Goal: Transaction & Acquisition: Purchase product/service

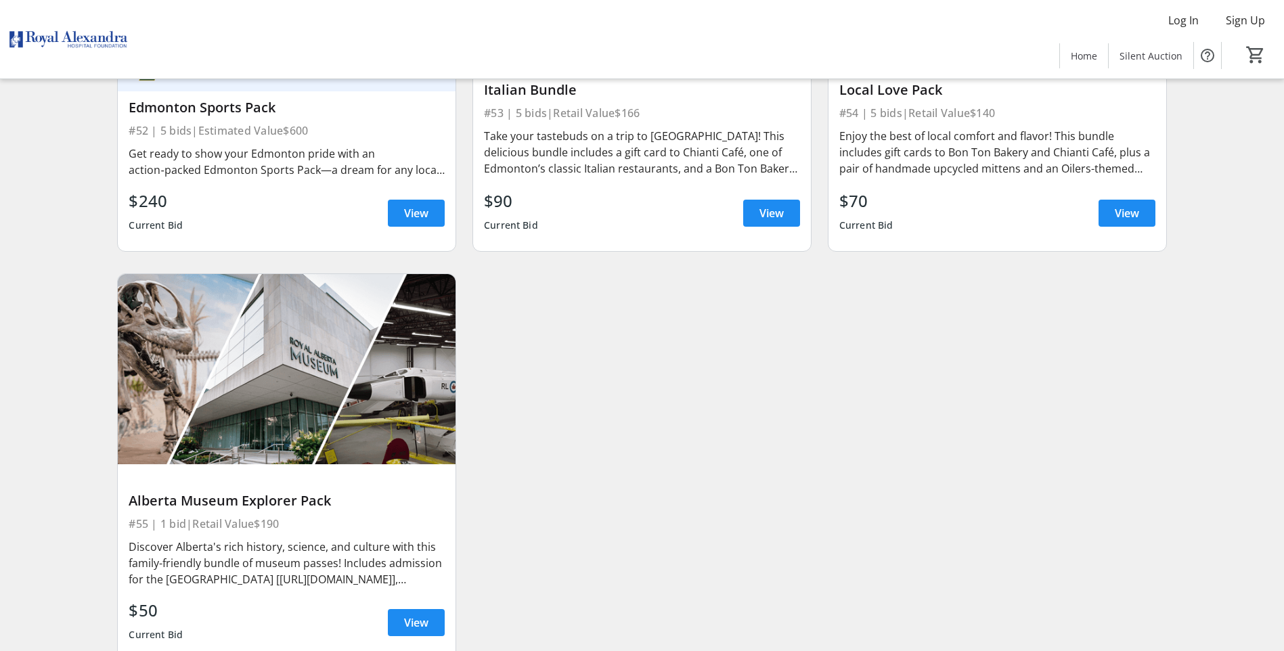
scroll to position [7526, 0]
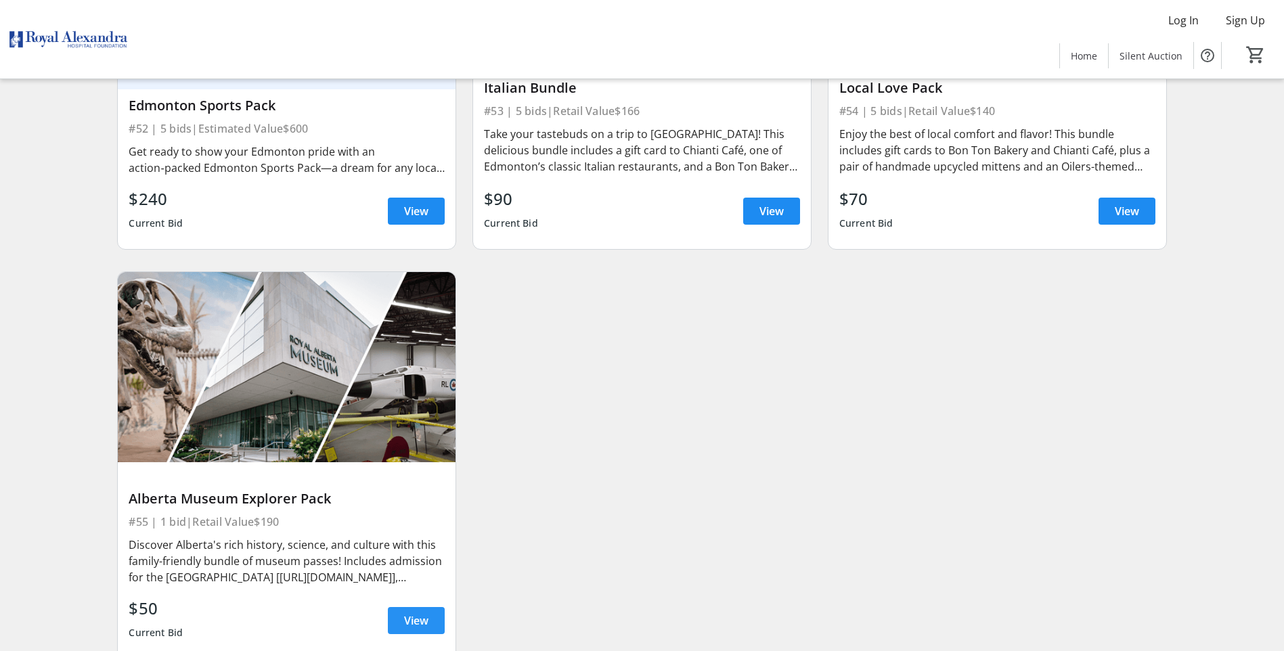
click at [421, 613] on span "View" at bounding box center [416, 621] width 24 height 16
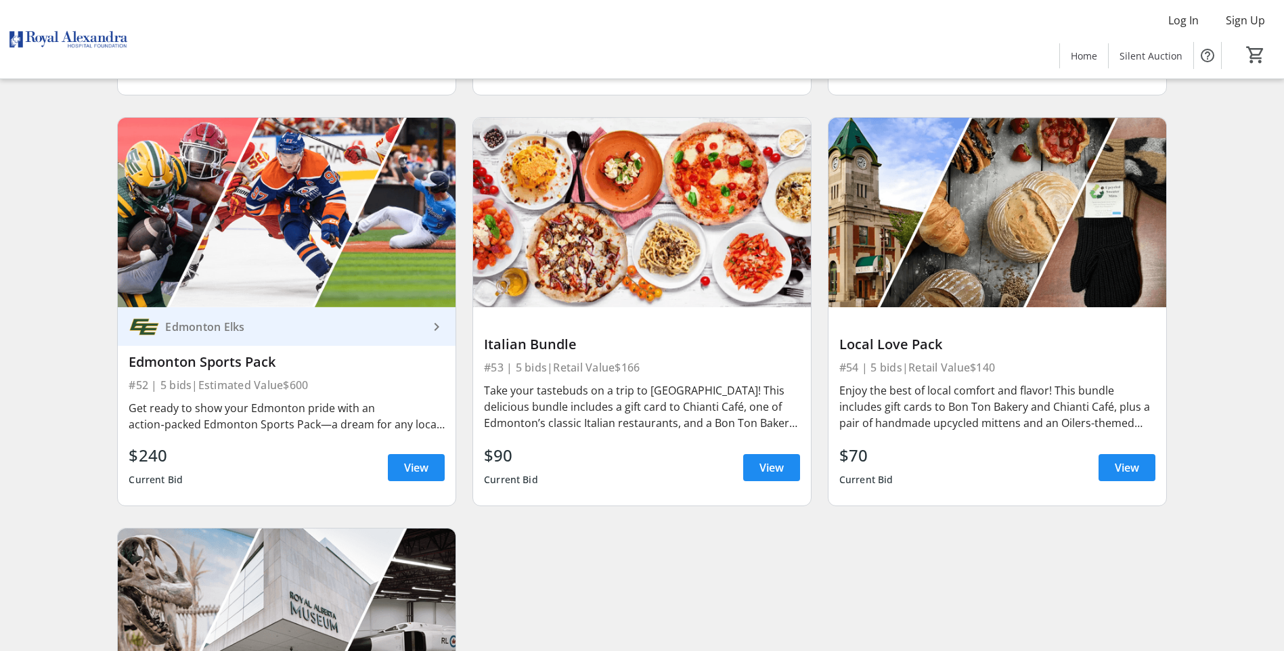
scroll to position [7255, 0]
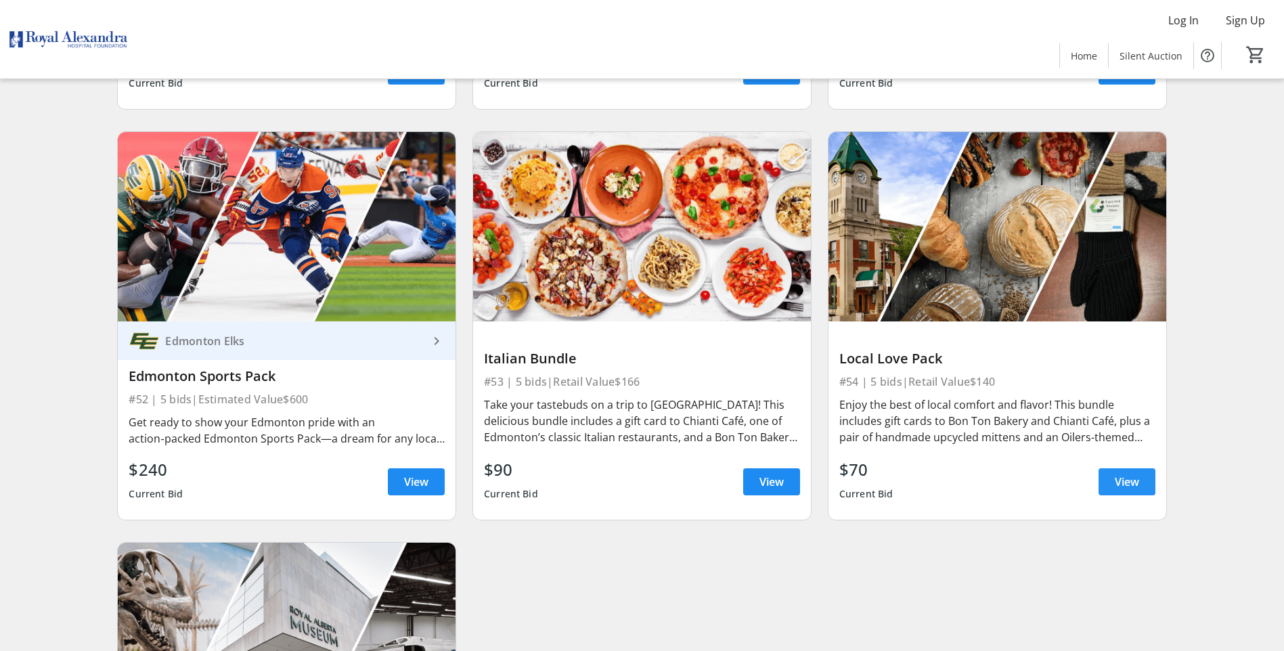
click at [1123, 474] on span "View" at bounding box center [1127, 482] width 24 height 16
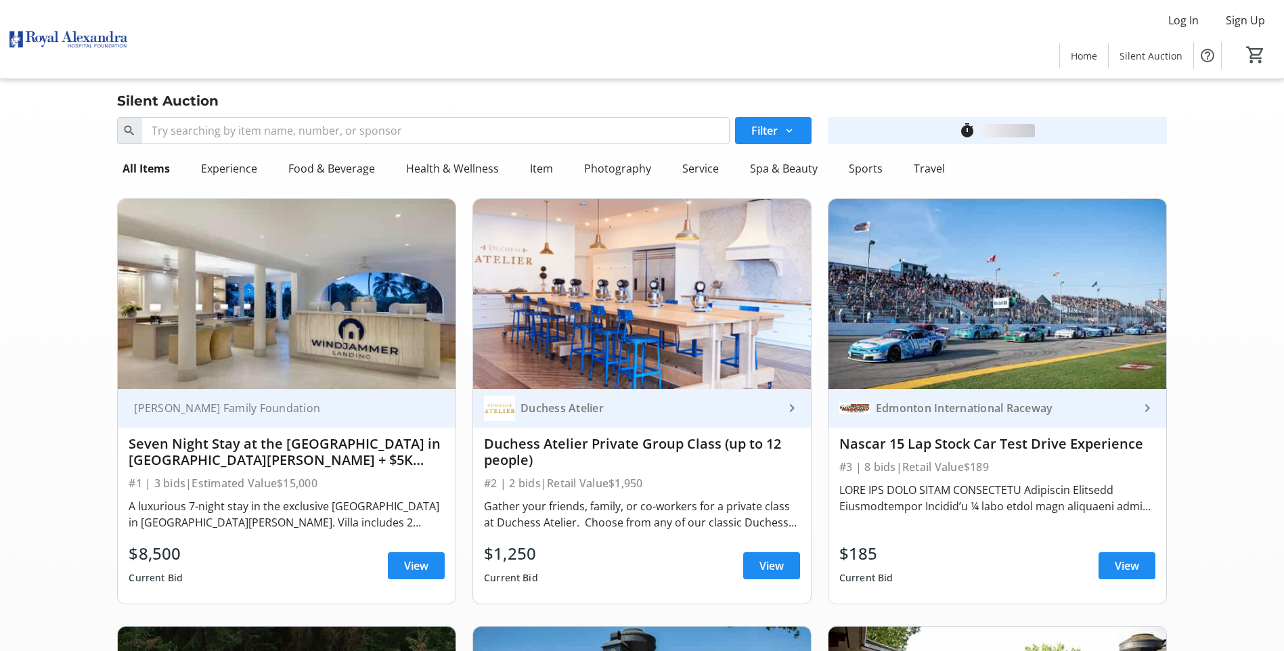
scroll to position [7255, 0]
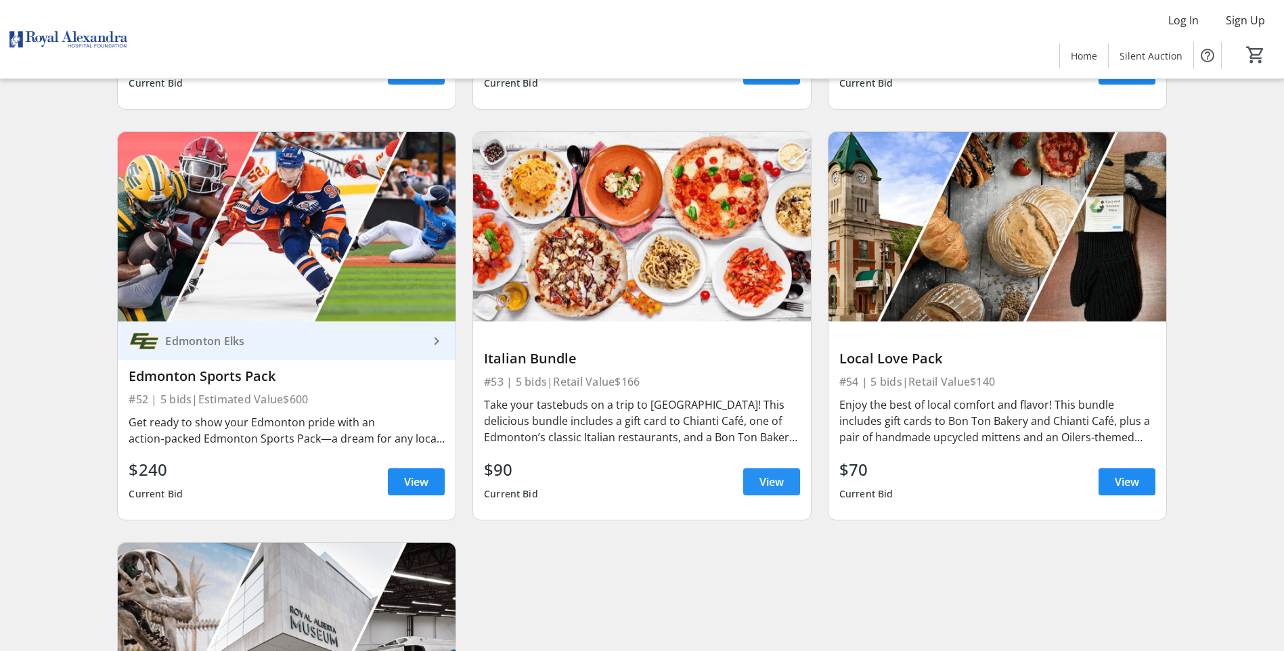
click at [768, 474] on span "View" at bounding box center [772, 482] width 24 height 16
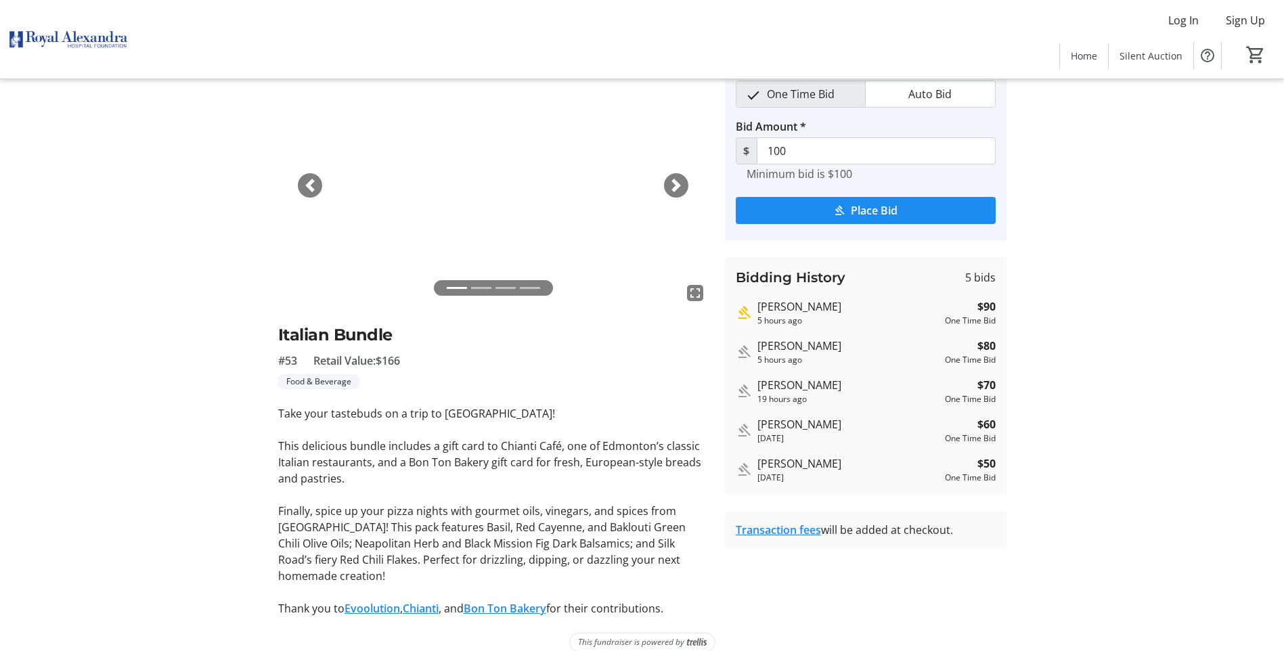
scroll to position [64, 0]
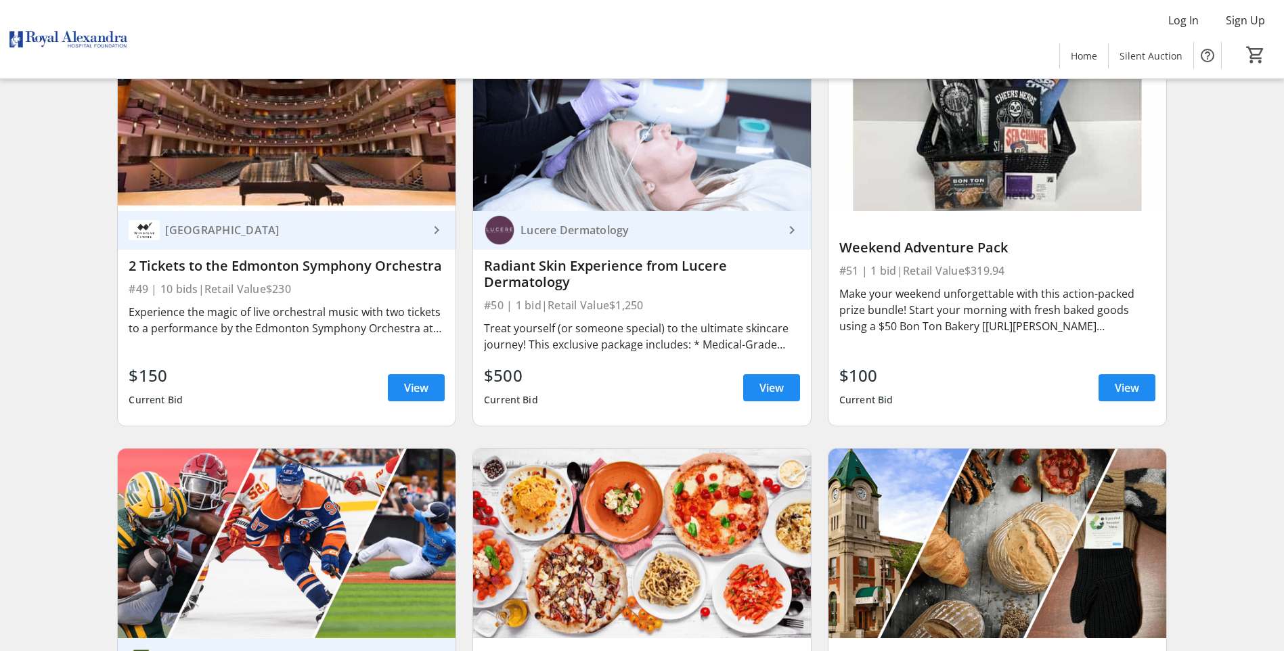
scroll to position [6917, 0]
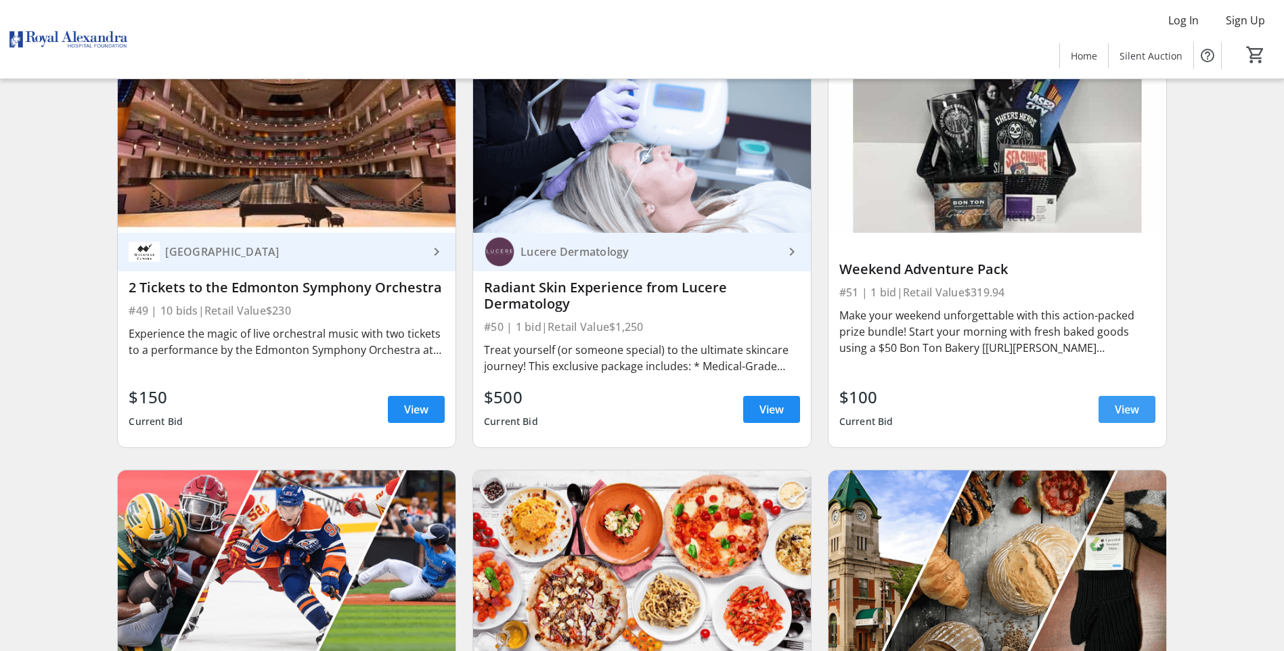
click at [1119, 402] on span "View" at bounding box center [1127, 410] width 24 height 16
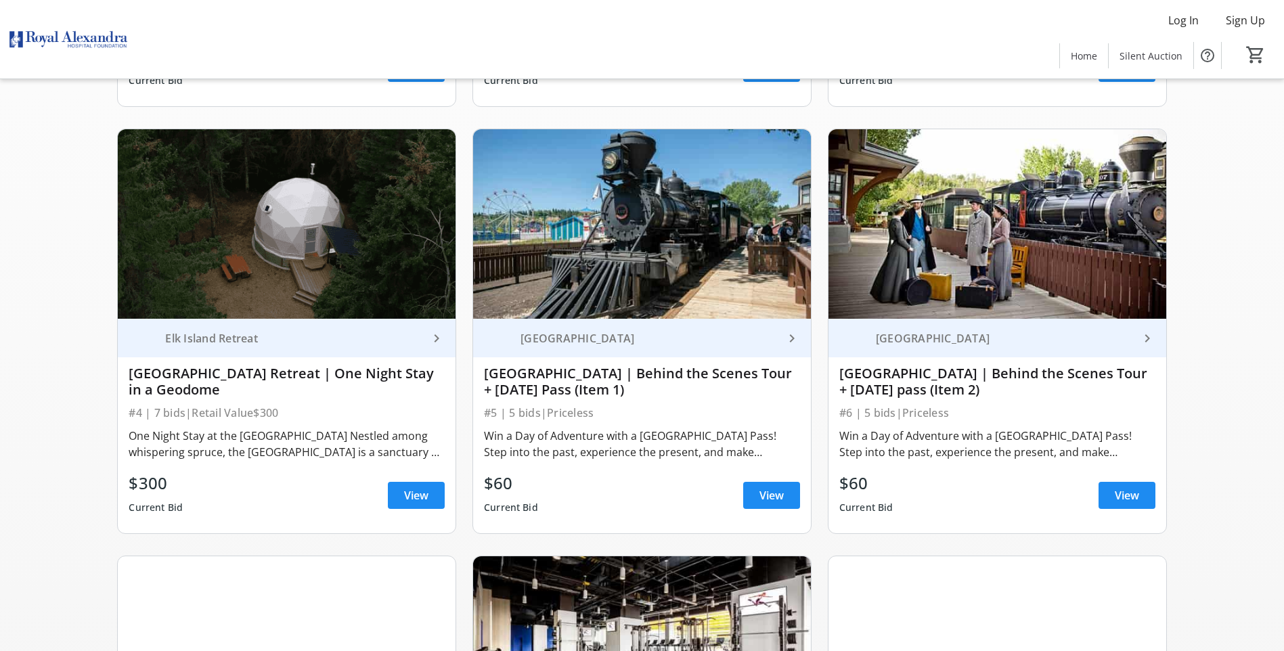
scroll to position [542, 0]
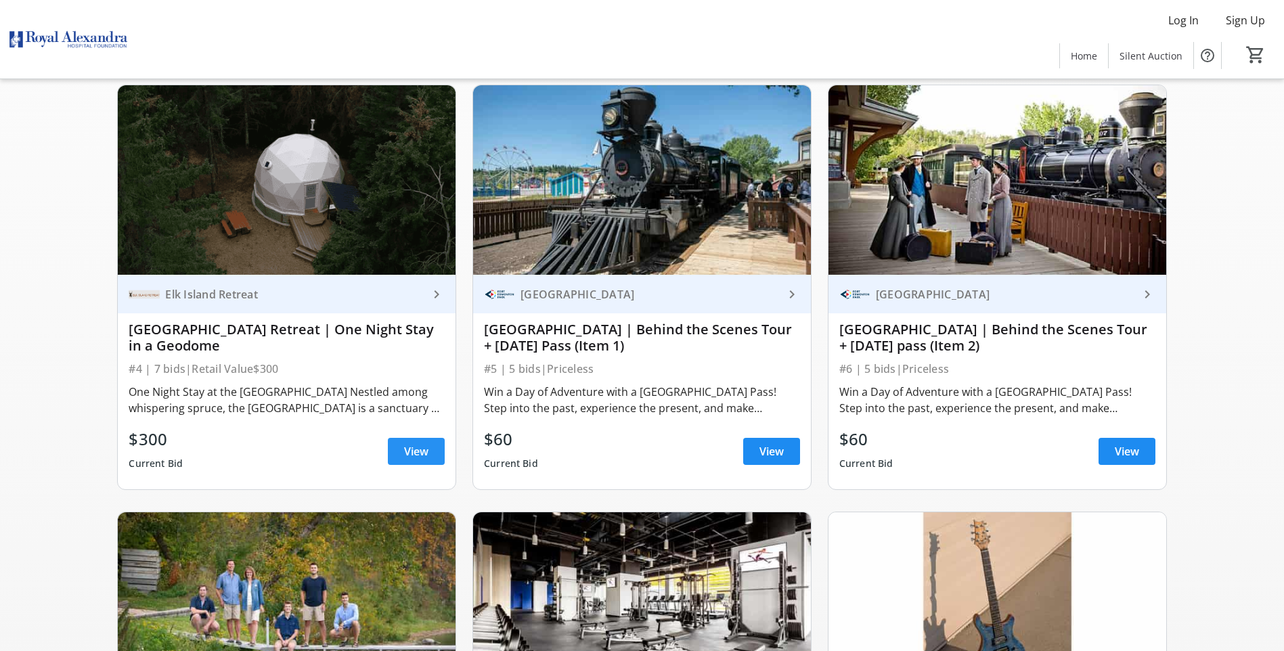
click at [407, 449] on span "View" at bounding box center [416, 452] width 24 height 16
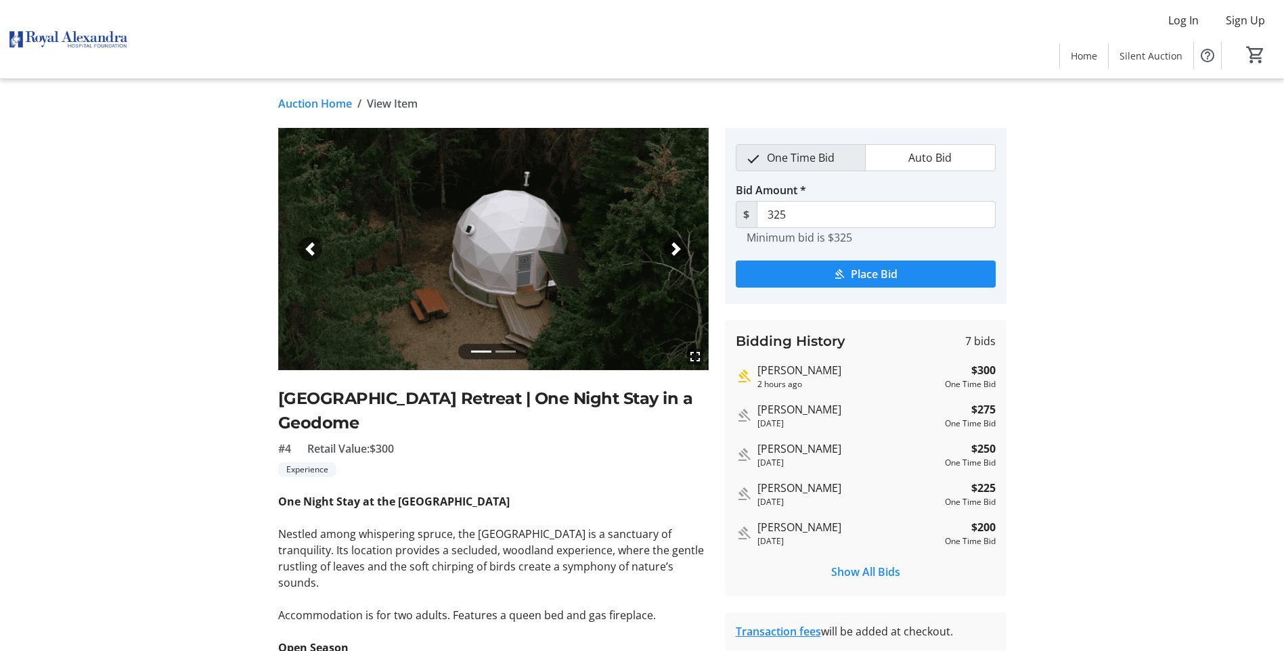
click at [676, 249] on span "button" at bounding box center [677, 249] width 14 height 14
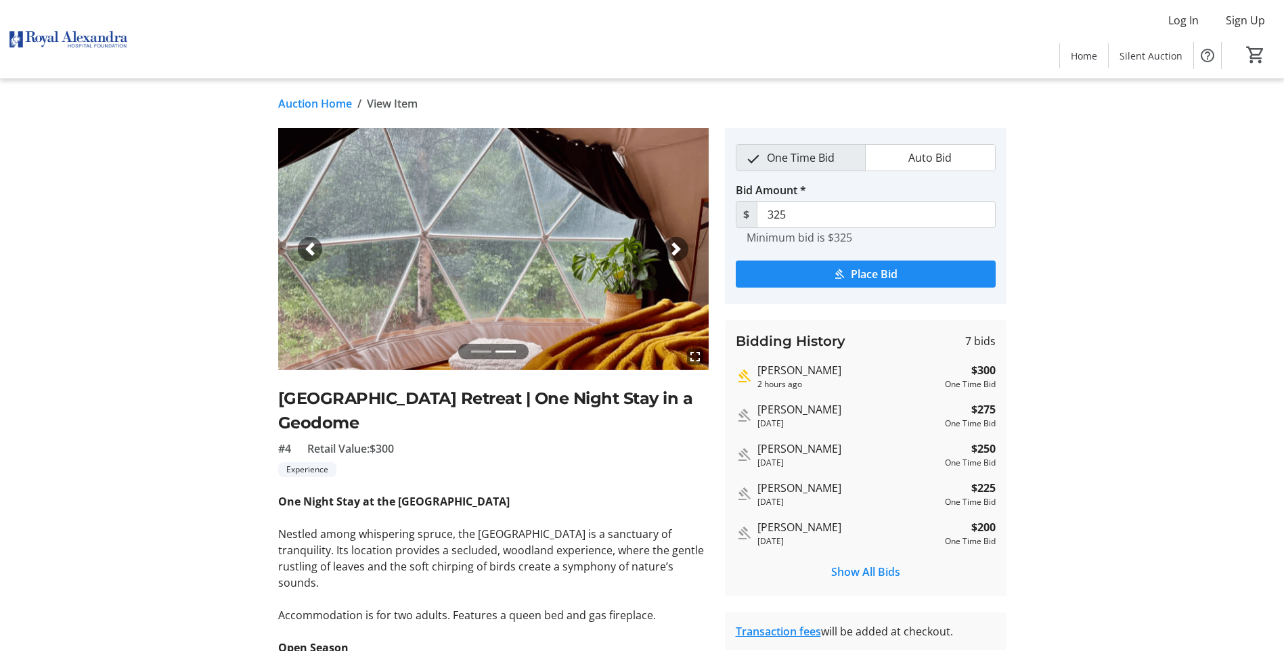
click at [676, 249] on span "button" at bounding box center [677, 249] width 14 height 14
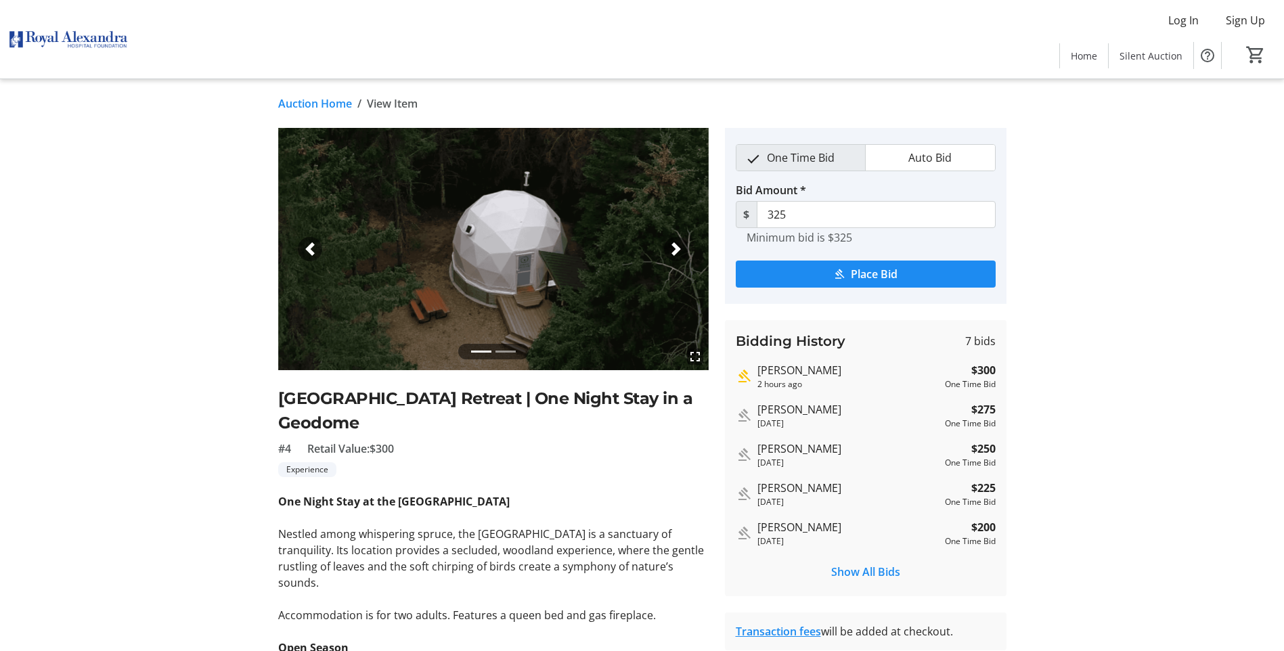
click at [676, 249] on span "button" at bounding box center [677, 249] width 14 height 14
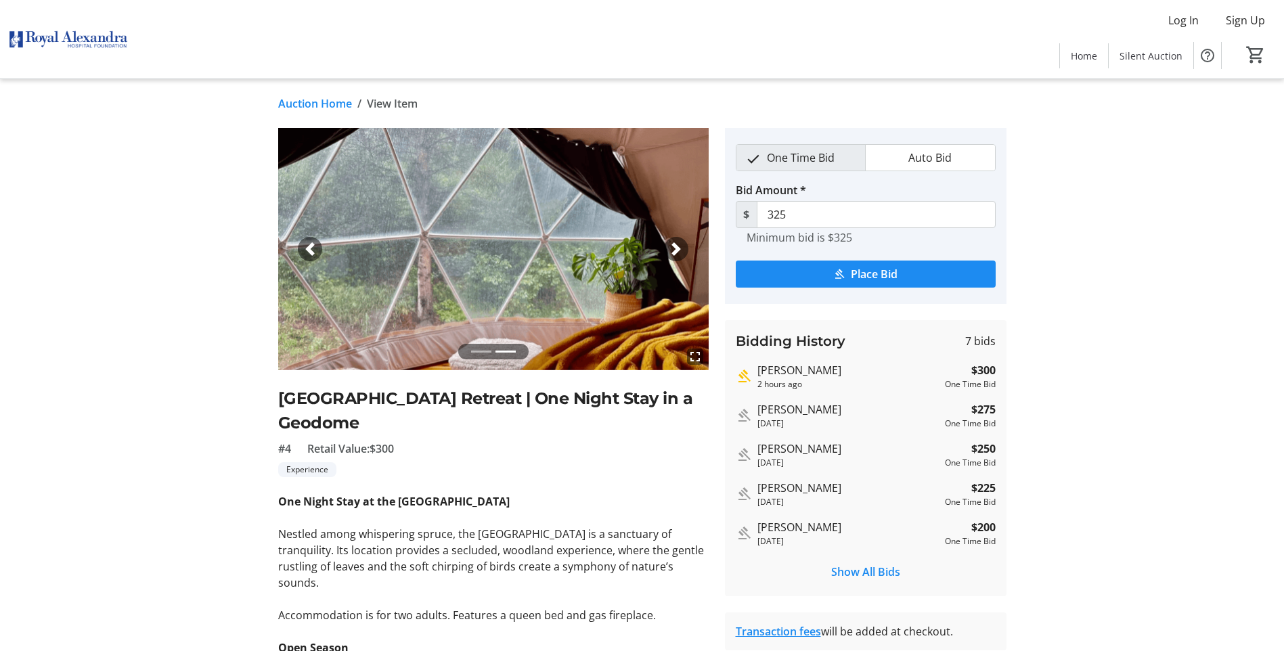
click at [676, 249] on span "button" at bounding box center [677, 249] width 14 height 14
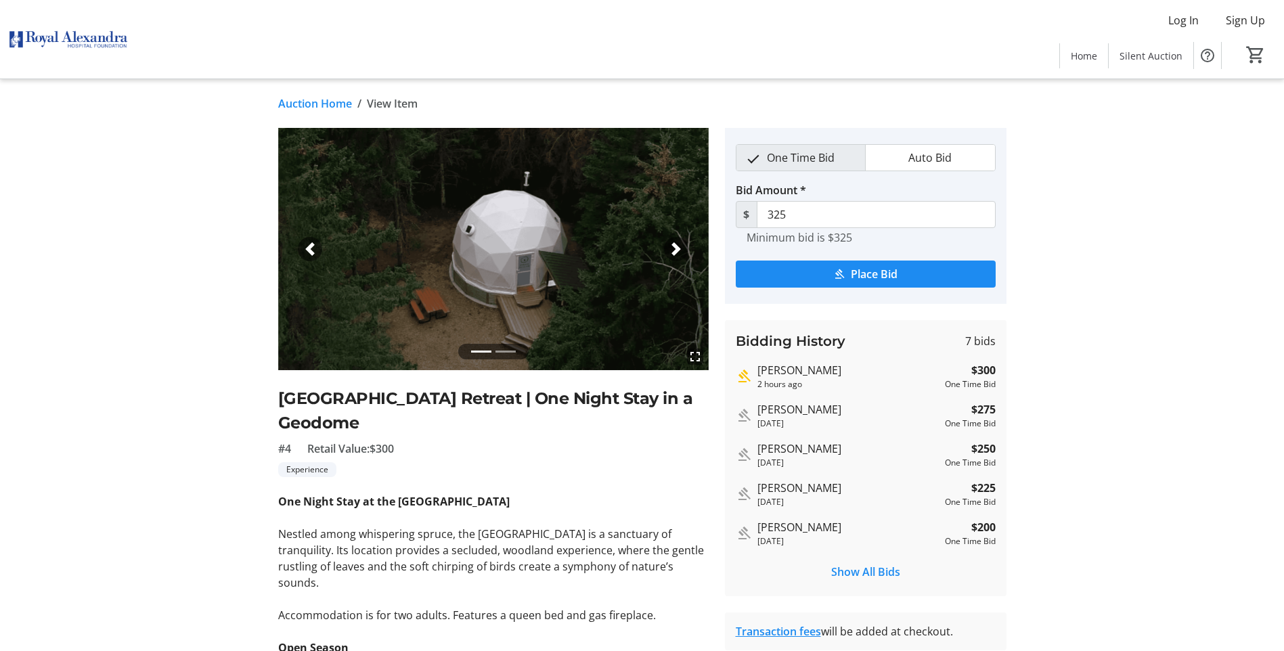
click at [676, 249] on span "button" at bounding box center [677, 249] width 14 height 14
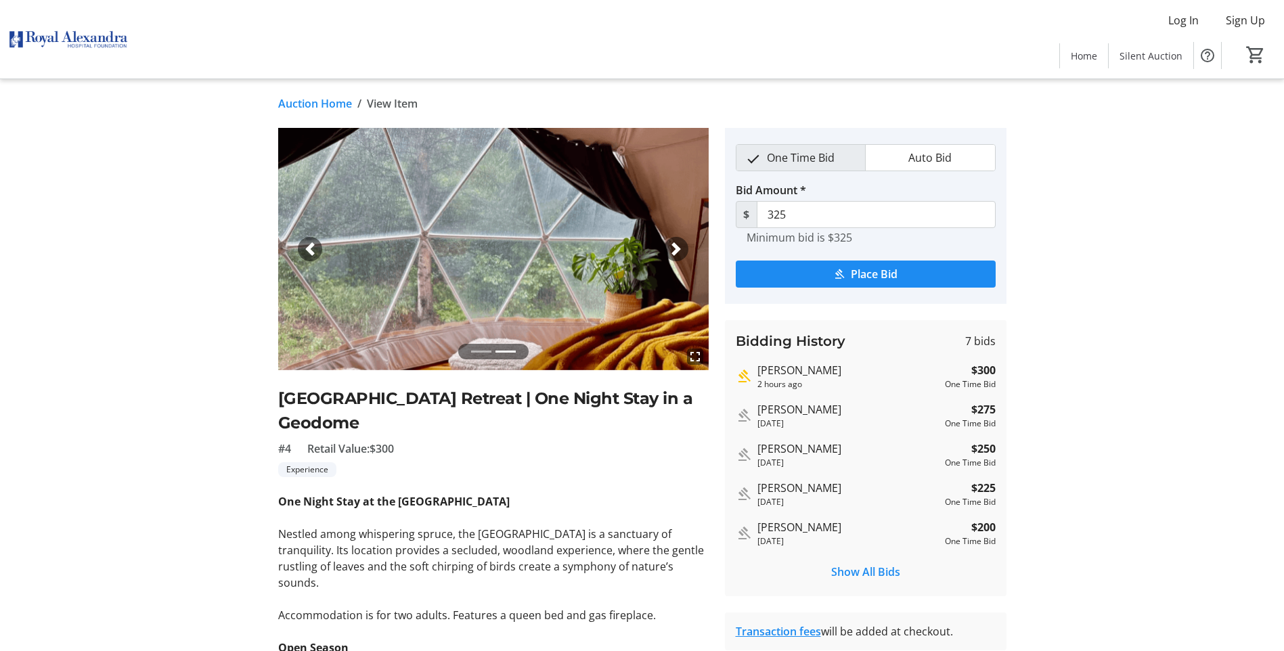
click at [676, 249] on span "button" at bounding box center [677, 249] width 14 height 14
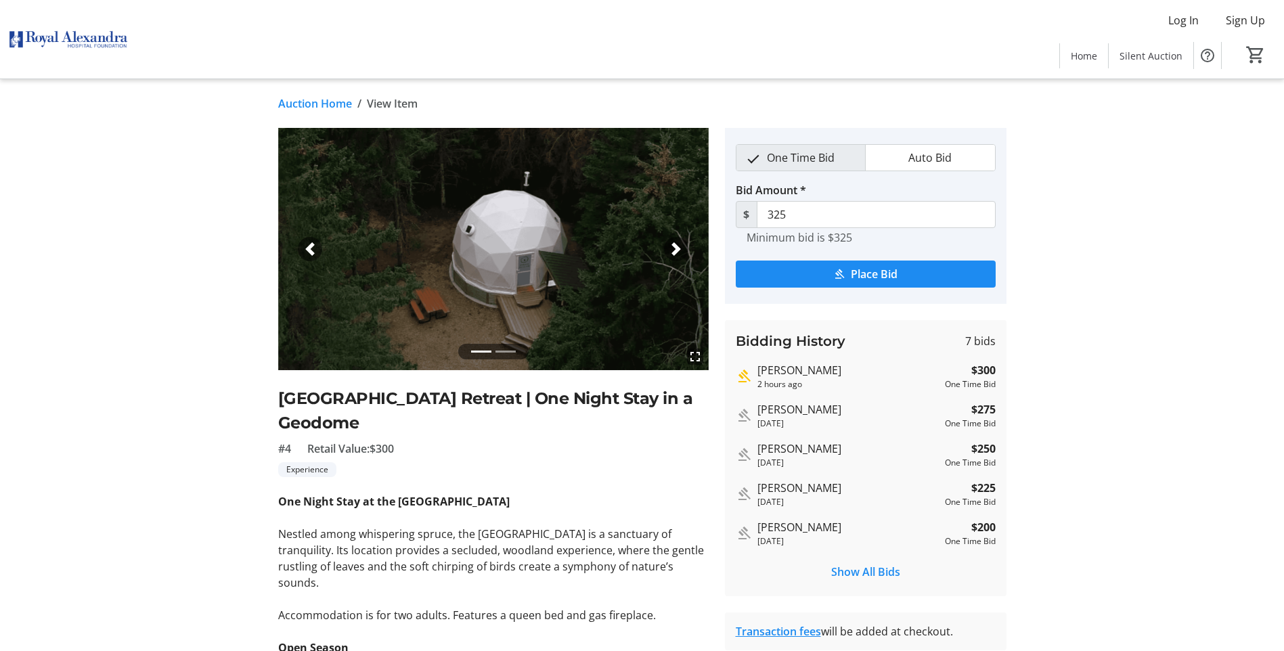
click at [676, 249] on span "button" at bounding box center [677, 249] width 14 height 14
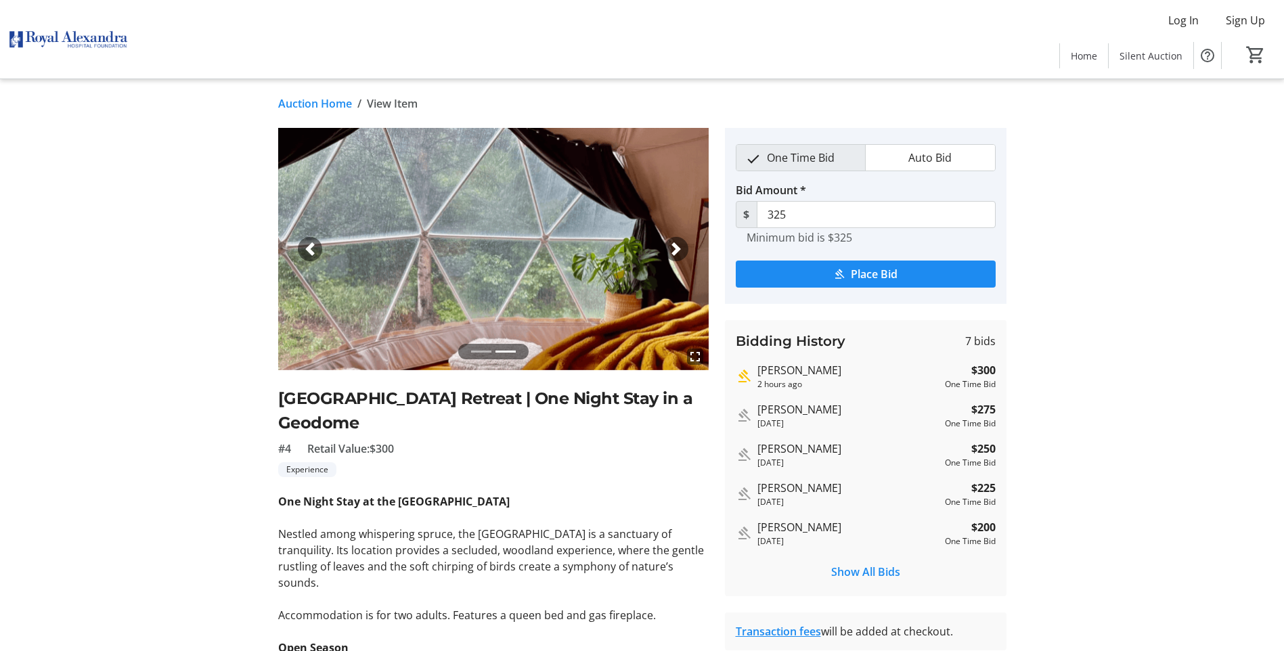
click at [676, 249] on span "button" at bounding box center [677, 249] width 14 height 14
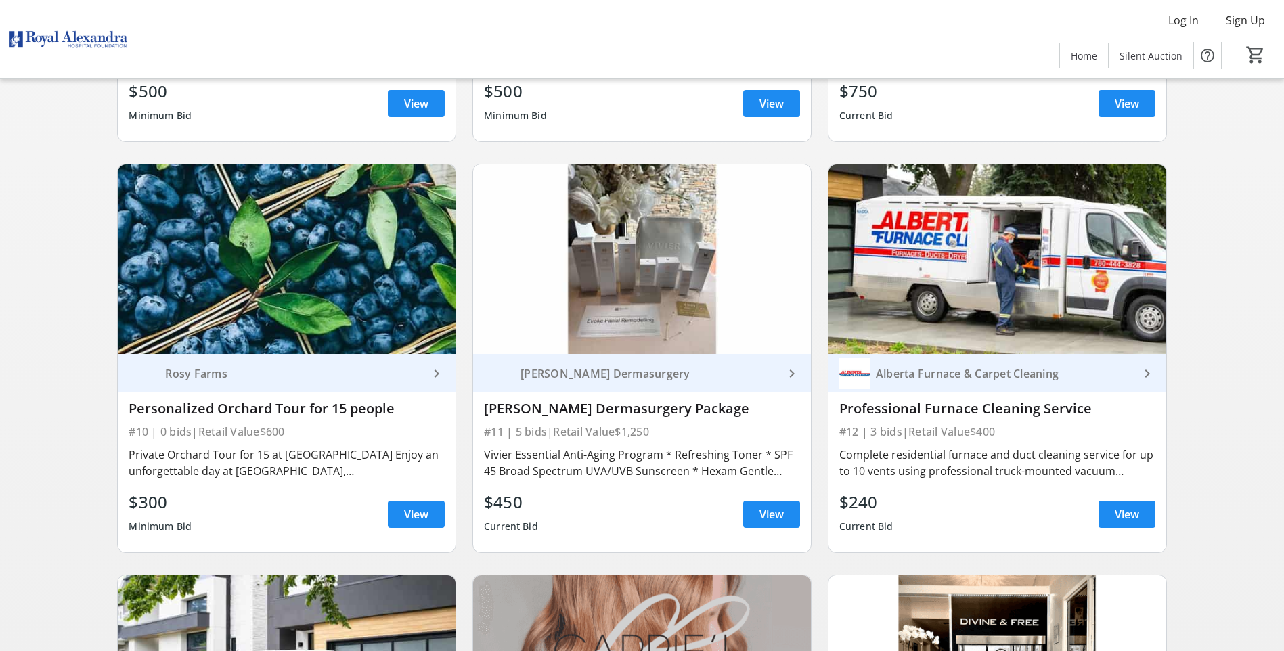
scroll to position [1422, 0]
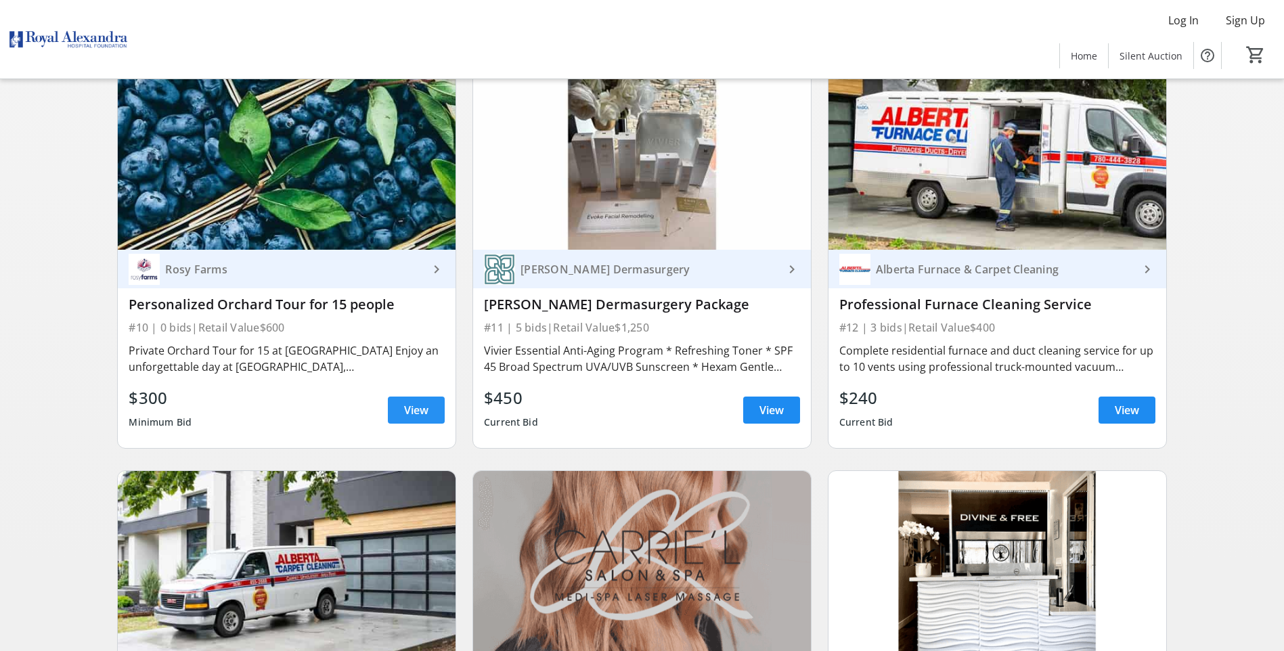
click at [425, 402] on span "View" at bounding box center [416, 410] width 24 height 16
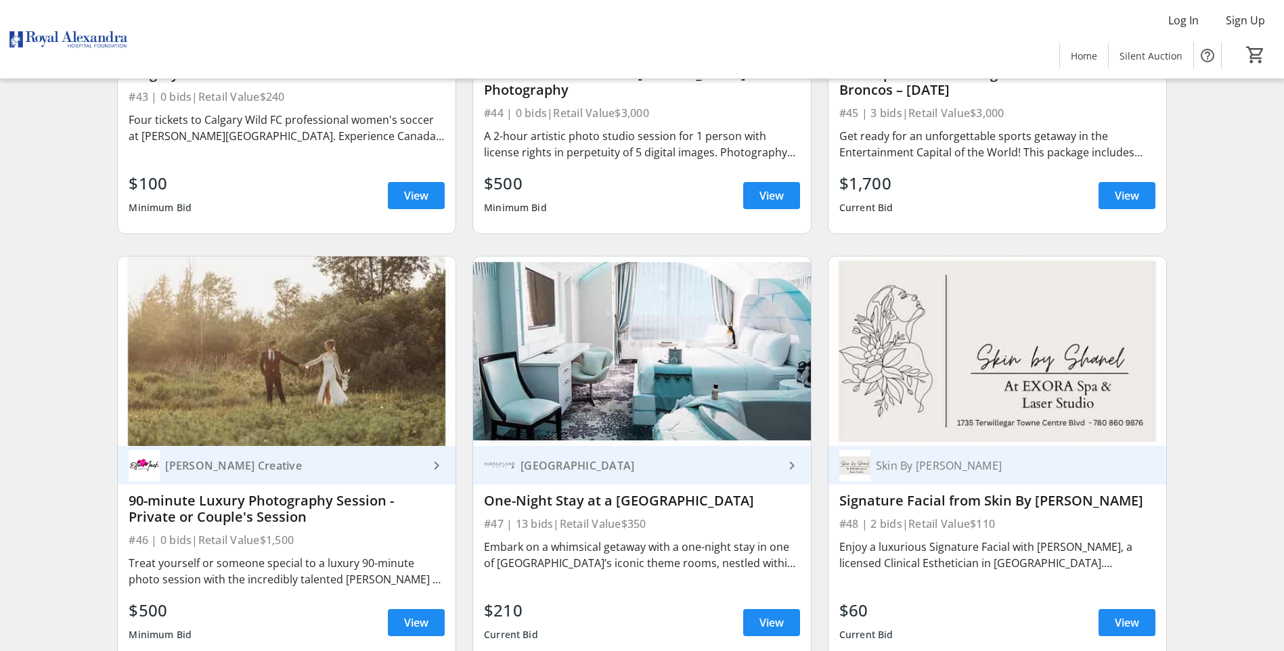
scroll to position [6297, 0]
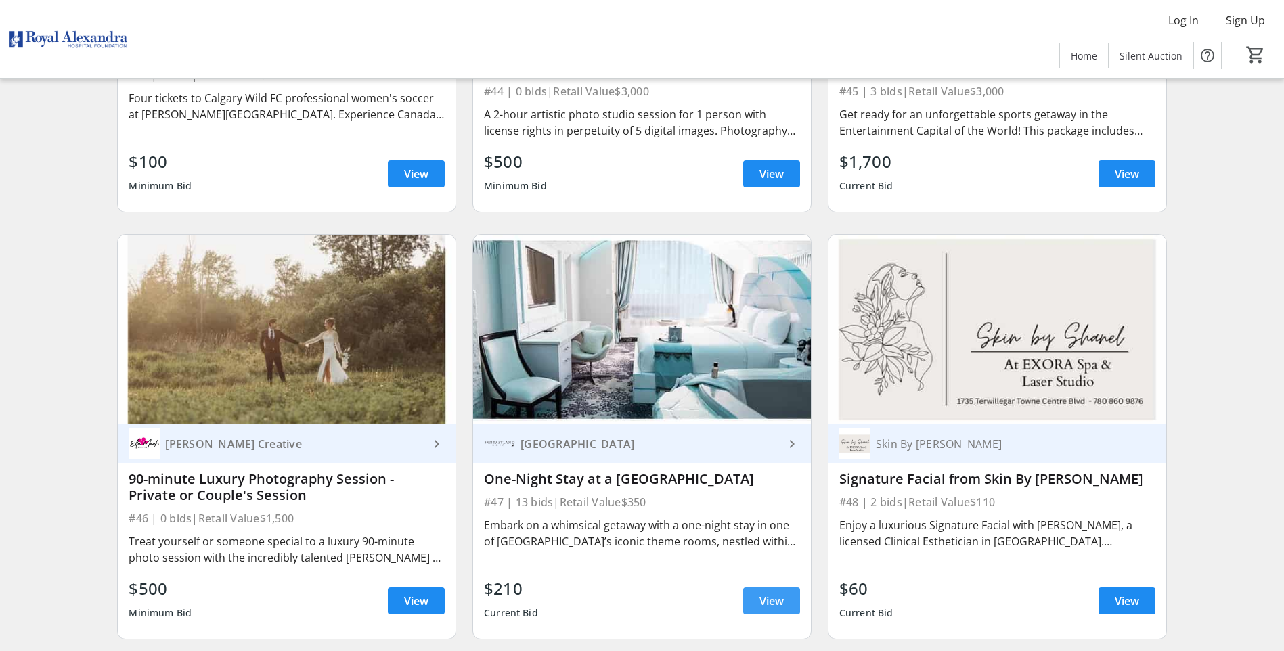
click at [782, 593] on span "View" at bounding box center [772, 601] width 24 height 16
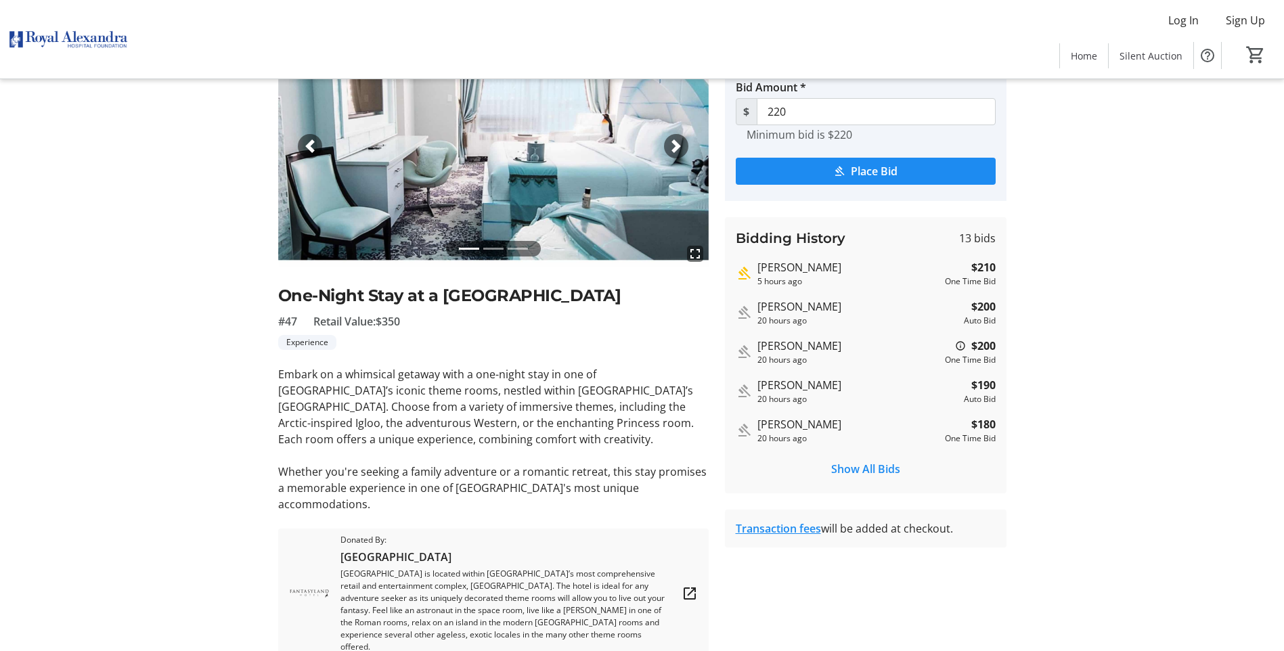
scroll to position [133, 0]
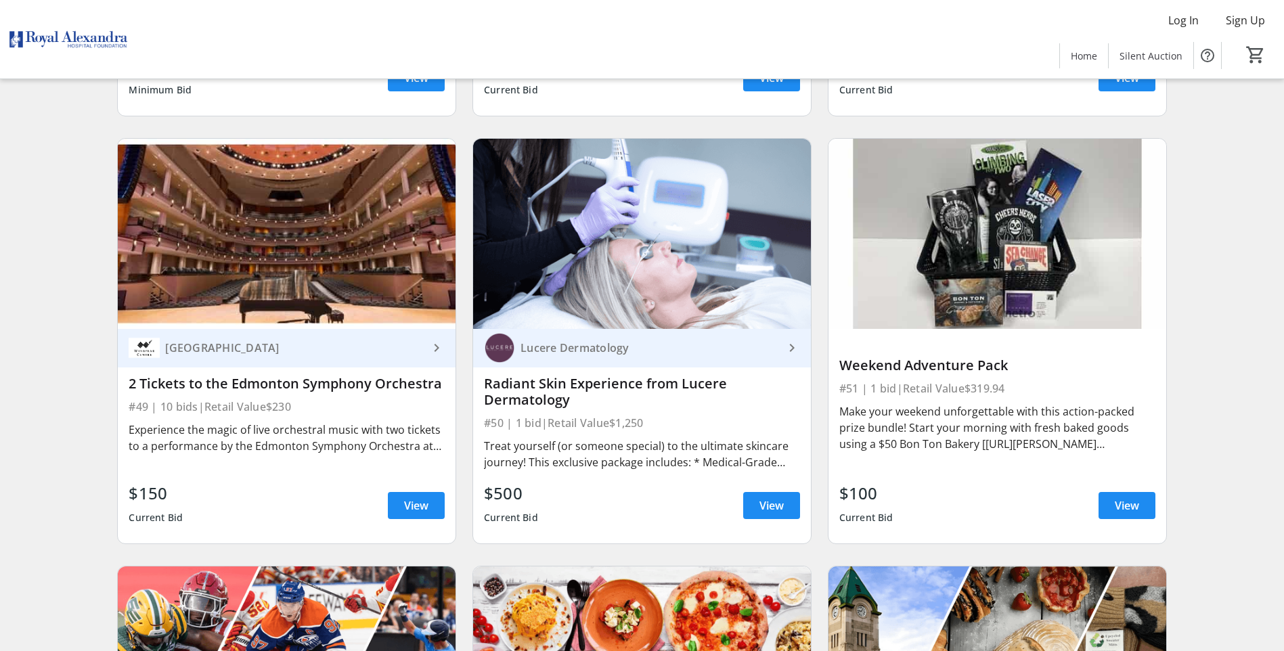
scroll to position [6839, 0]
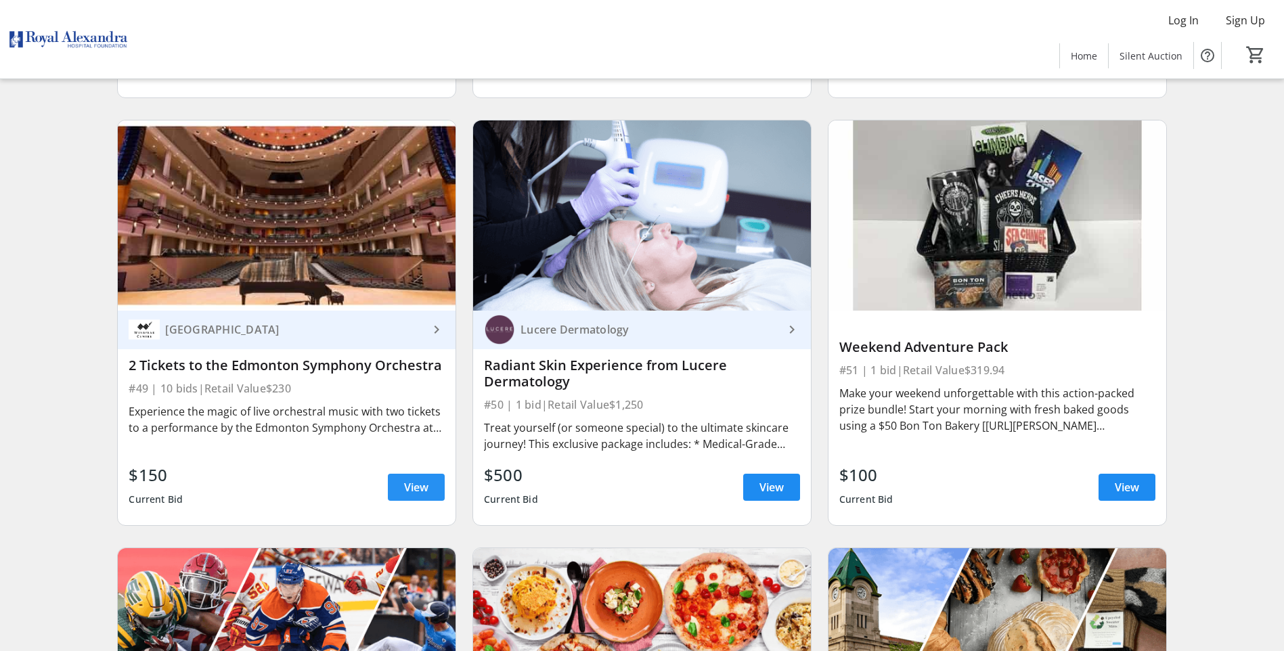
click at [420, 479] on span "View" at bounding box center [416, 487] width 24 height 16
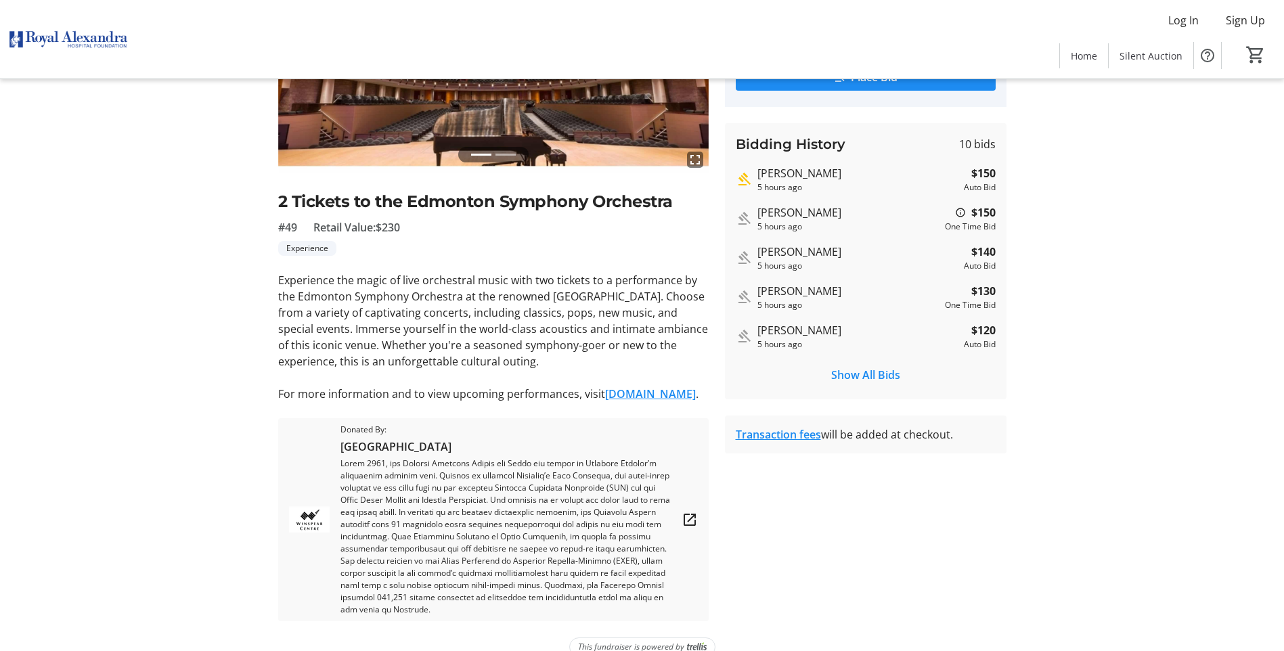
scroll to position [235, 0]
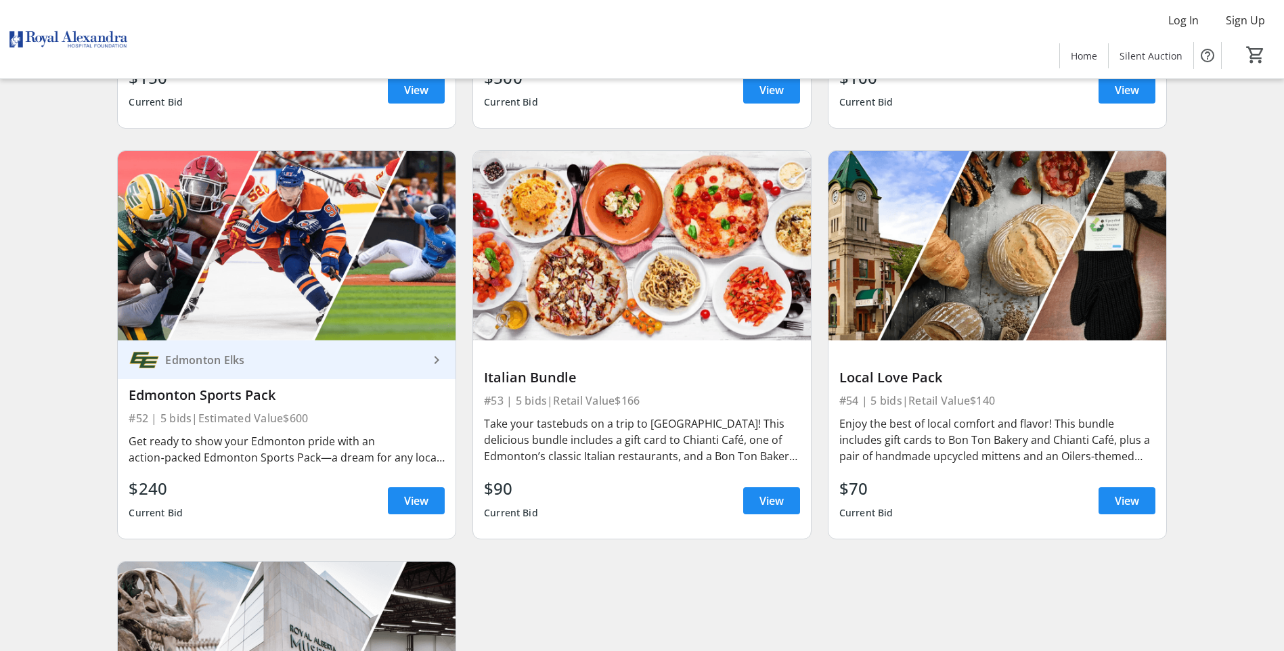
scroll to position [7188, 0]
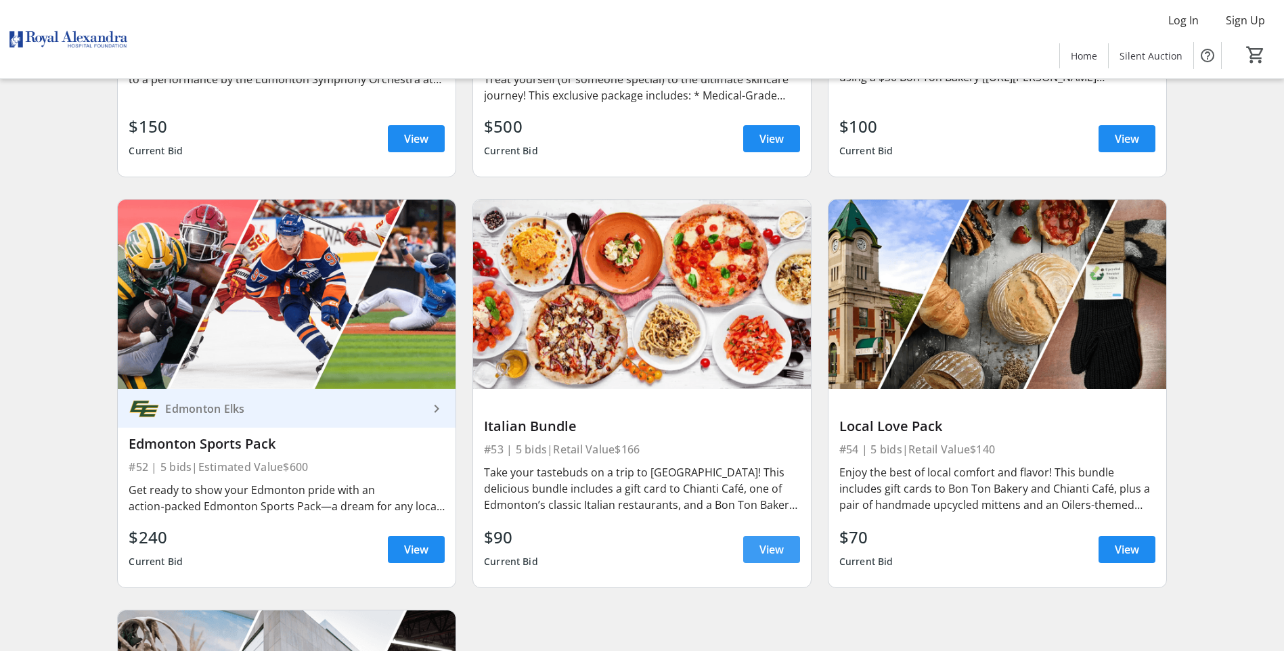
click at [789, 534] on span at bounding box center [771, 550] width 57 height 33
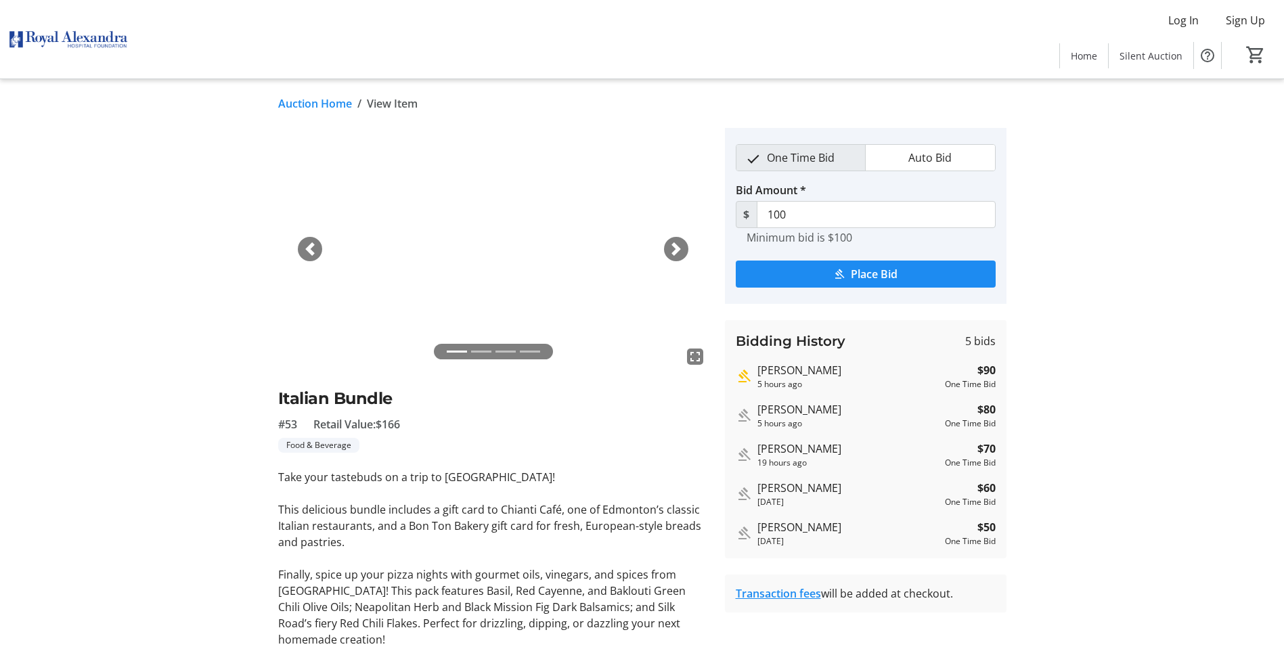
scroll to position [64, 0]
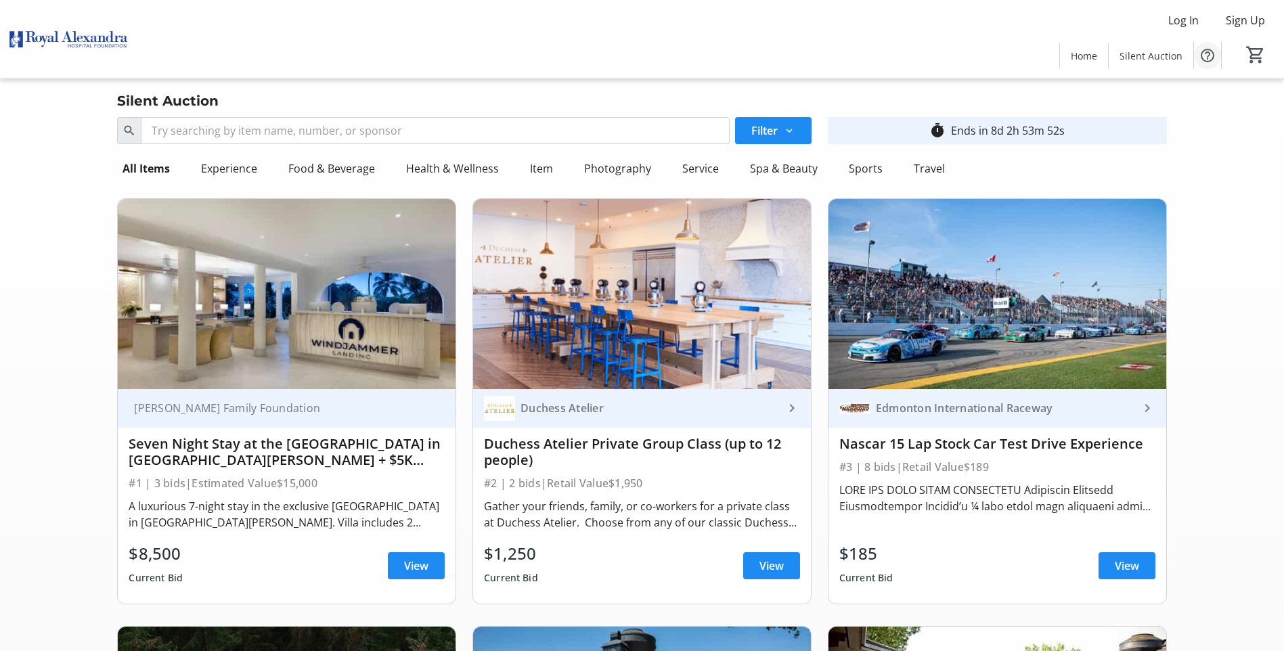
click at [1214, 56] on mat-icon "Help" at bounding box center [1208, 55] width 16 height 16
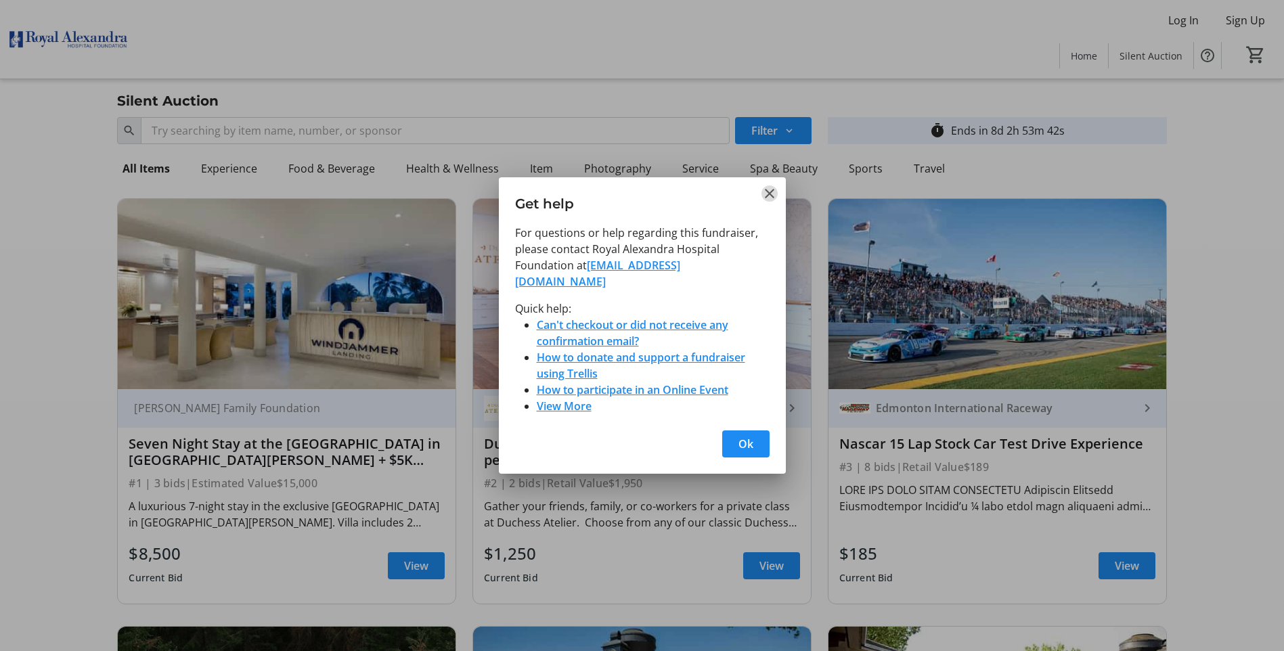
click at [767, 200] on mat-icon "Close" at bounding box center [770, 194] width 16 height 16
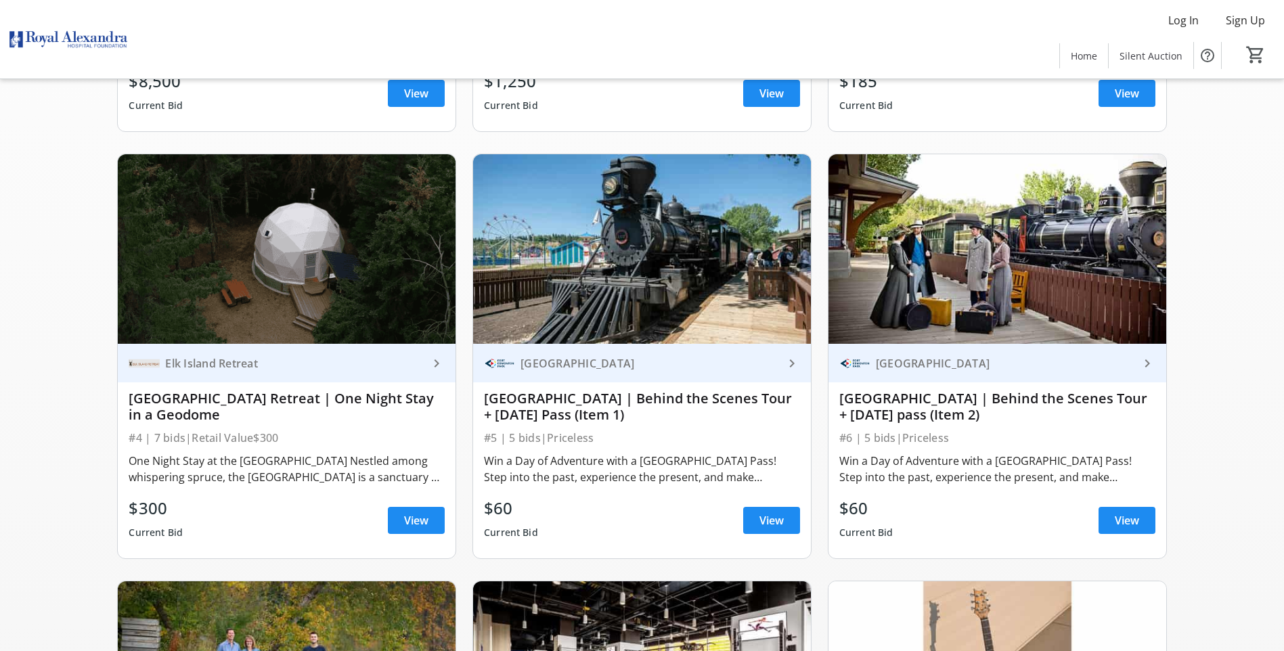
scroll to position [474, 0]
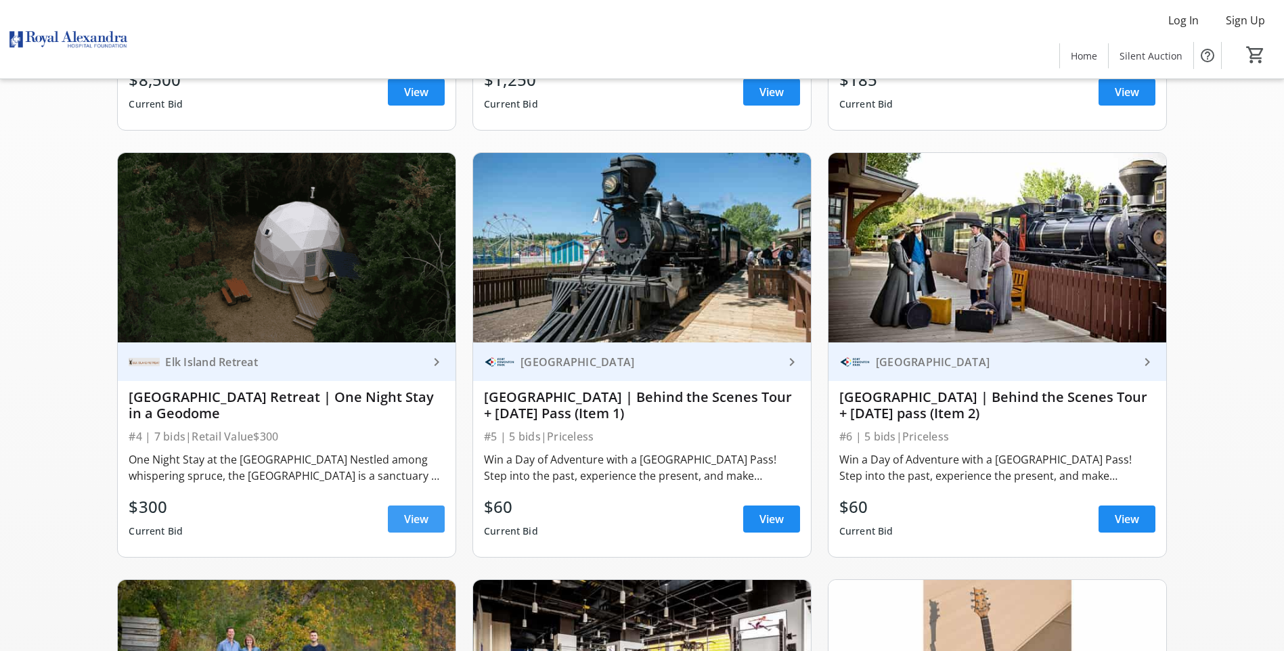
click at [414, 515] on span "View" at bounding box center [416, 519] width 24 height 16
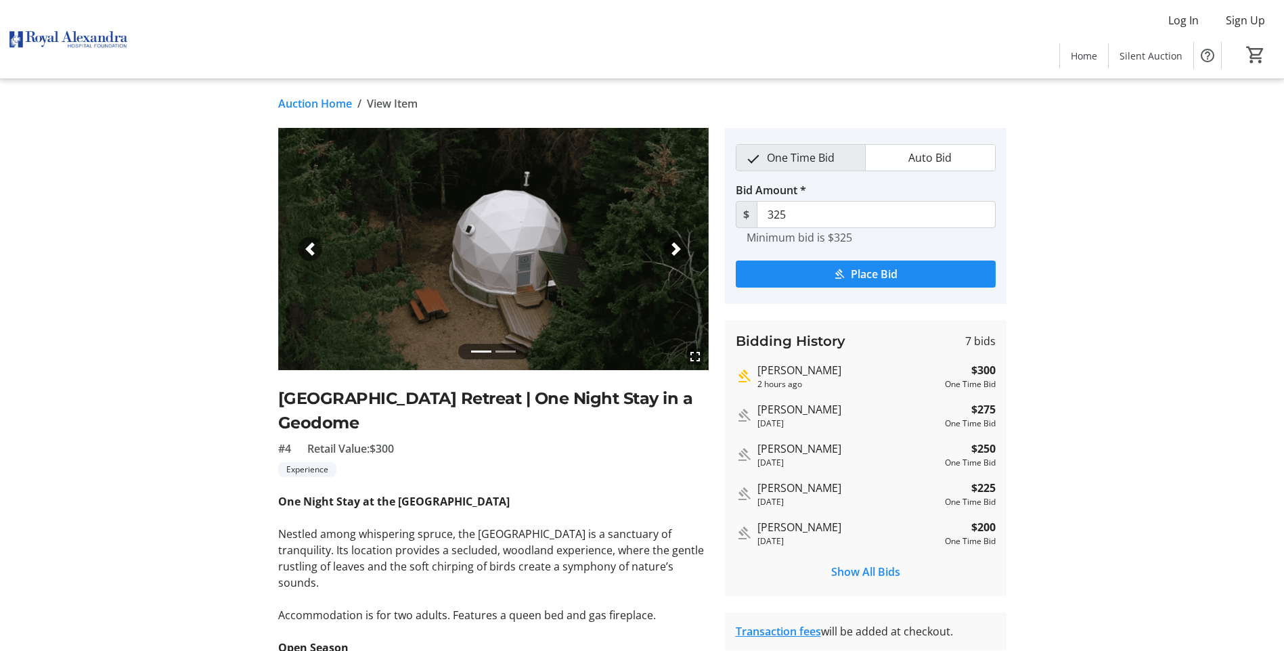
click at [681, 251] on span "button" at bounding box center [677, 249] width 14 height 14
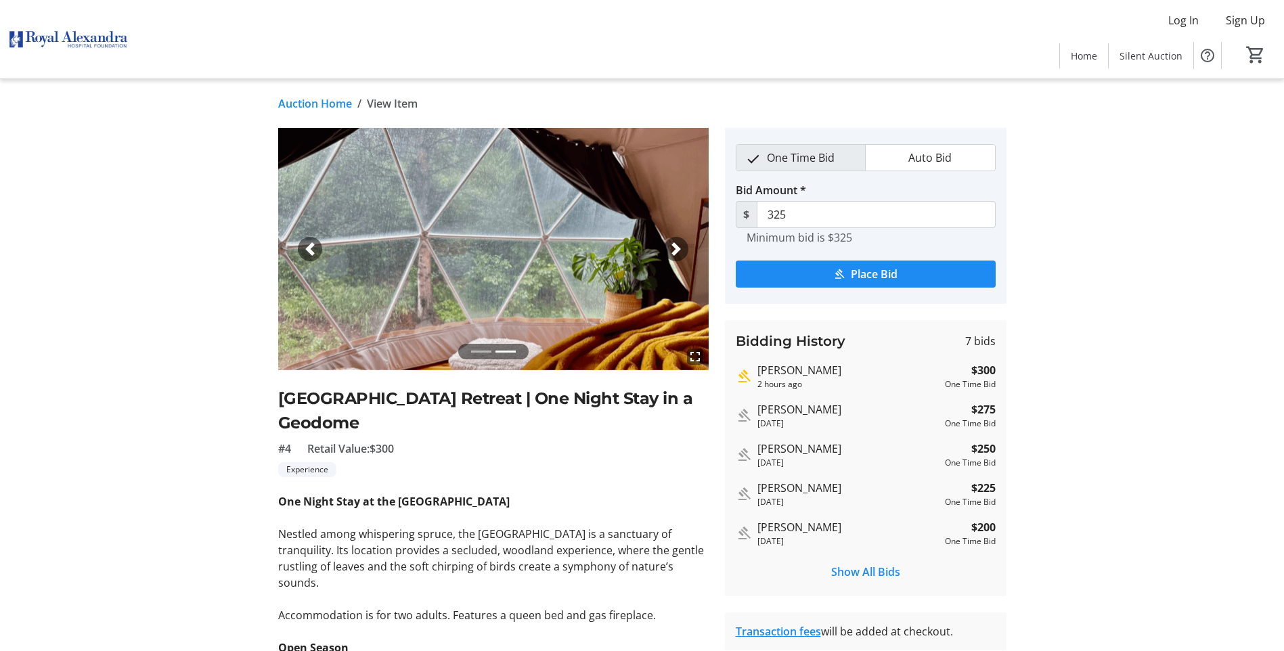
click at [681, 251] on span "button" at bounding box center [677, 249] width 14 height 14
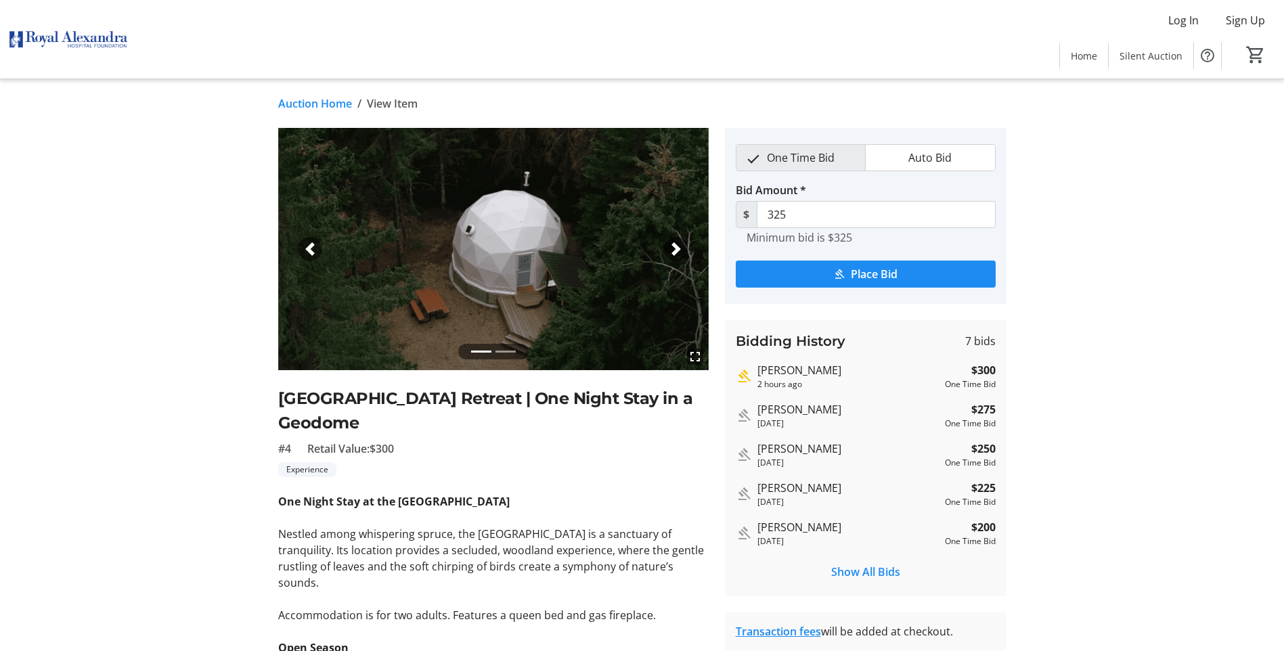
click at [681, 251] on span "button" at bounding box center [677, 249] width 14 height 14
